Goal: Check status: Check status

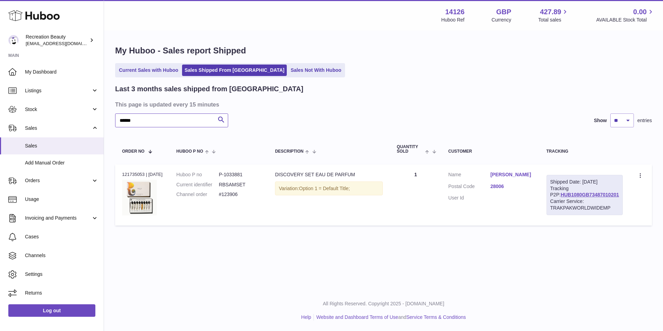
drag, startPoint x: 141, startPoint y: 121, endPoint x: 114, endPoint y: 120, distance: 26.7
click at [114, 120] on div "My Huboo - Sales report Shipped Current Sales with Huboo Sales Shipped From [GE…" at bounding box center [383, 137] width 559 height 212
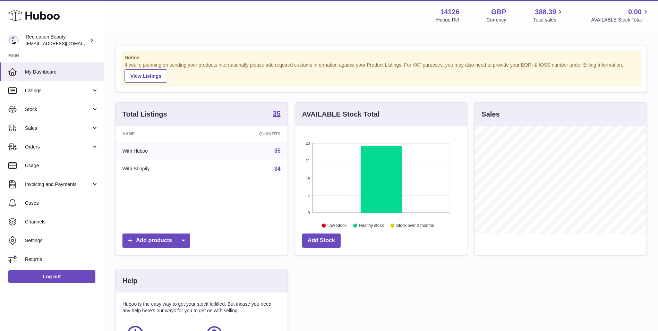
scroll to position [108, 172]
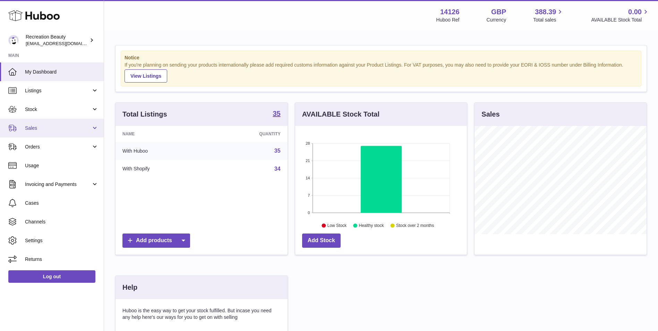
click at [41, 128] on span "Sales" at bounding box center [58, 128] width 66 height 7
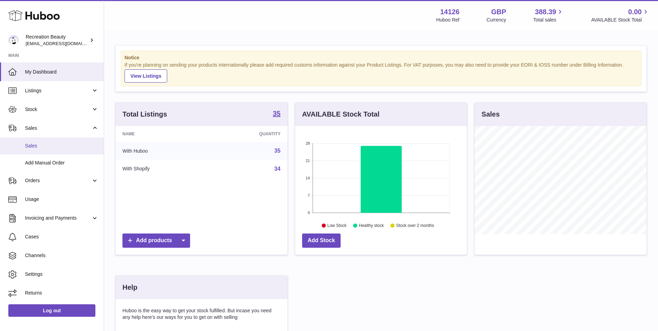
click at [38, 145] on span "Sales" at bounding box center [62, 146] width 74 height 7
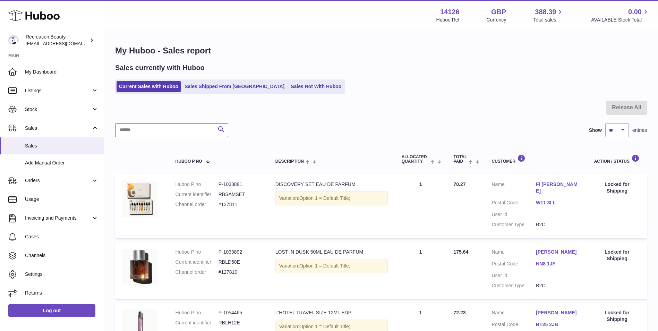
click at [197, 128] on input "text" at bounding box center [171, 130] width 113 height 14
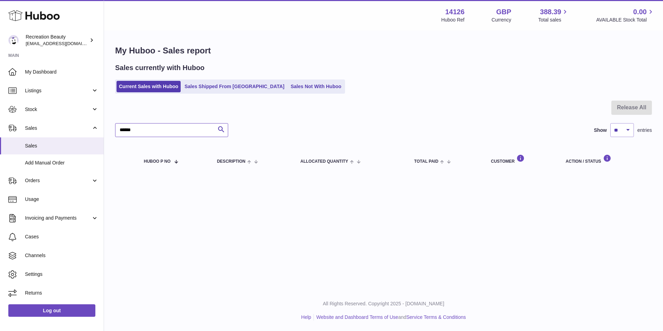
click at [197, 129] on input "******" at bounding box center [171, 130] width 113 height 14
drag, startPoint x: 190, startPoint y: 130, endPoint x: 92, endPoint y: 121, distance: 98.6
click at [92, 121] on div "Huboo Recreation Beauty customercare@recreationbeauty.com Main My Dashboard Lis…" at bounding box center [331, 165] width 663 height 331
type input "******"
click at [230, 87] on link "Sales Shipped From [GEOGRAPHIC_DATA]" at bounding box center [234, 86] width 105 height 11
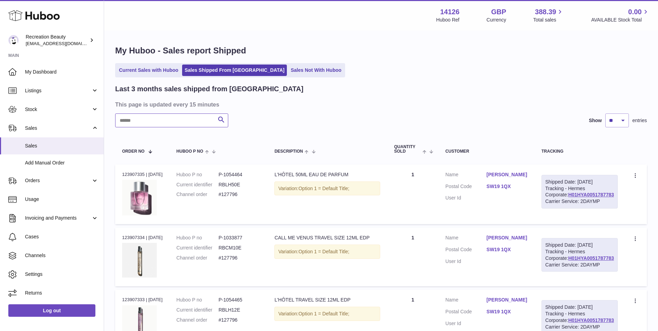
click at [198, 121] on input "text" at bounding box center [171, 120] width 113 height 14
paste input "******"
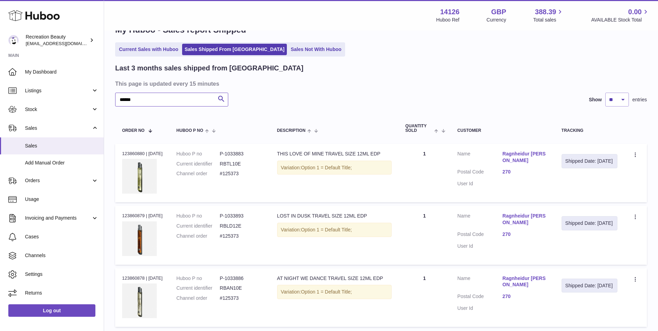
scroll to position [21, 0]
type input "******"
click at [587, 185] on td "Shipped Date: 1st Sep 2025" at bounding box center [590, 172] width 70 height 59
click at [572, 195] on td "Shipped Date: 1st Sep 2025" at bounding box center [590, 172] width 70 height 59
click at [536, 190] on td "Customer Name Ragnheidur Hera Gisladottir Postal Code 270 User Id" at bounding box center [503, 172] width 104 height 59
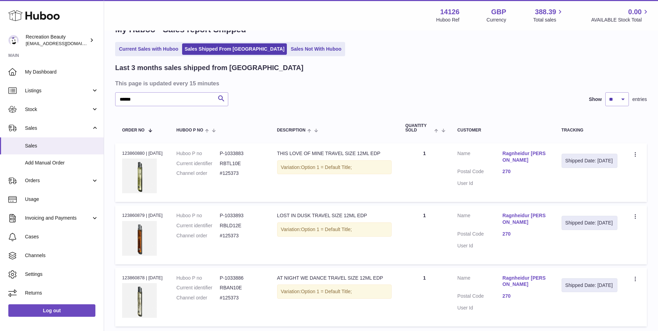
click at [536, 190] on td "Customer Name Ragnheidur Hera Gisladottir Postal Code 270 User Id" at bounding box center [503, 172] width 104 height 59
click at [546, 184] on dd at bounding box center [525, 183] width 45 height 7
click at [590, 178] on td "Shipped Date: 1st Sep 2025" at bounding box center [590, 172] width 70 height 59
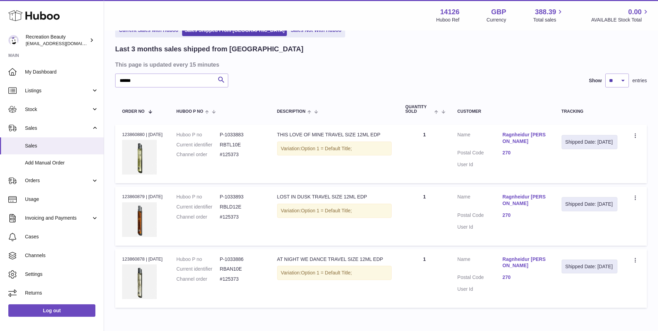
scroll to position [41, 0]
click at [237, 155] on dd "#125373" at bounding box center [241, 154] width 43 height 7
drag, startPoint x: 160, startPoint y: 80, endPoint x: 41, endPoint y: 61, distance: 119.7
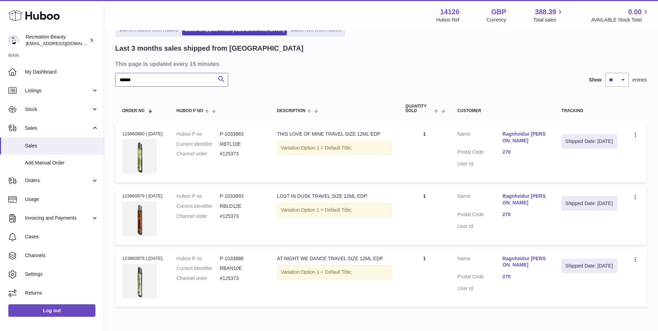
click at [41, 61] on div "Huboo Recreation Beauty customercare@recreationbeauty.com Main My Dashboard Lis…" at bounding box center [329, 162] width 658 height 406
click at [45, 176] on link "Orders" at bounding box center [52, 180] width 104 height 19
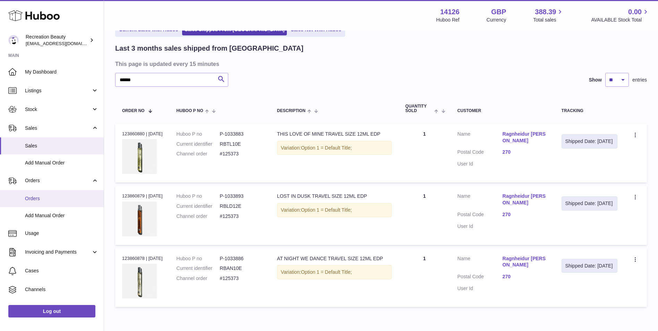
click at [49, 203] on link "Orders" at bounding box center [52, 198] width 104 height 17
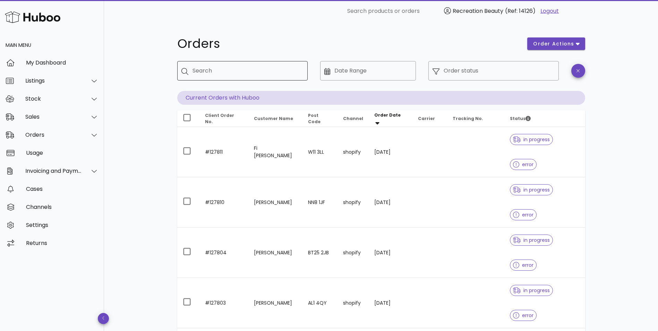
click at [236, 66] on input "Search" at bounding box center [247, 70] width 110 height 11
paste input "******"
type input "******"
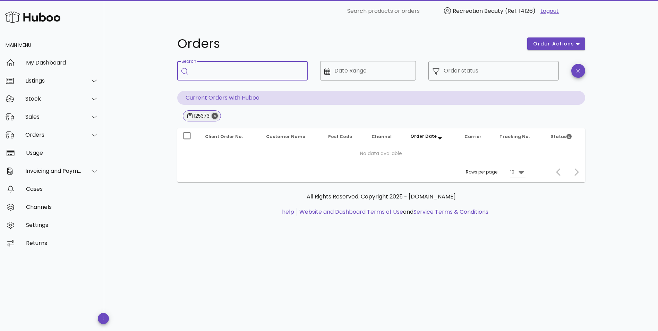
click at [215, 115] on icon "Close" at bounding box center [215, 116] width 6 height 6
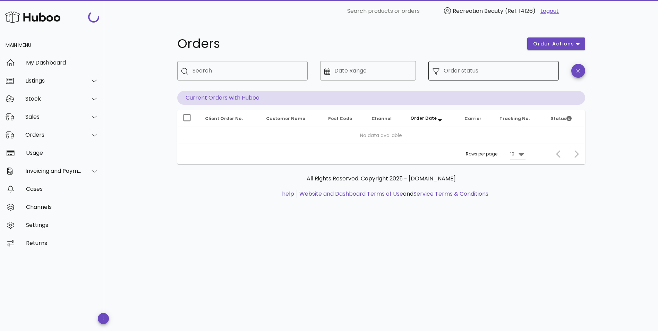
click at [486, 71] on input "Order status" at bounding box center [499, 70] width 111 height 11
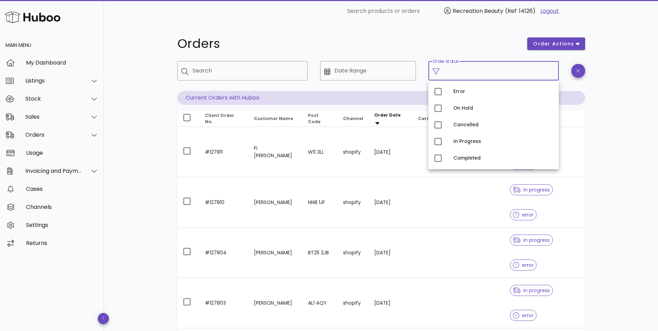
click at [627, 130] on div "Orders order actions ​ Search ​ Date Range ​ Order status Current Orders with H…" at bounding box center [381, 289] width 554 height 534
